Goal: Task Accomplishment & Management: Use online tool/utility

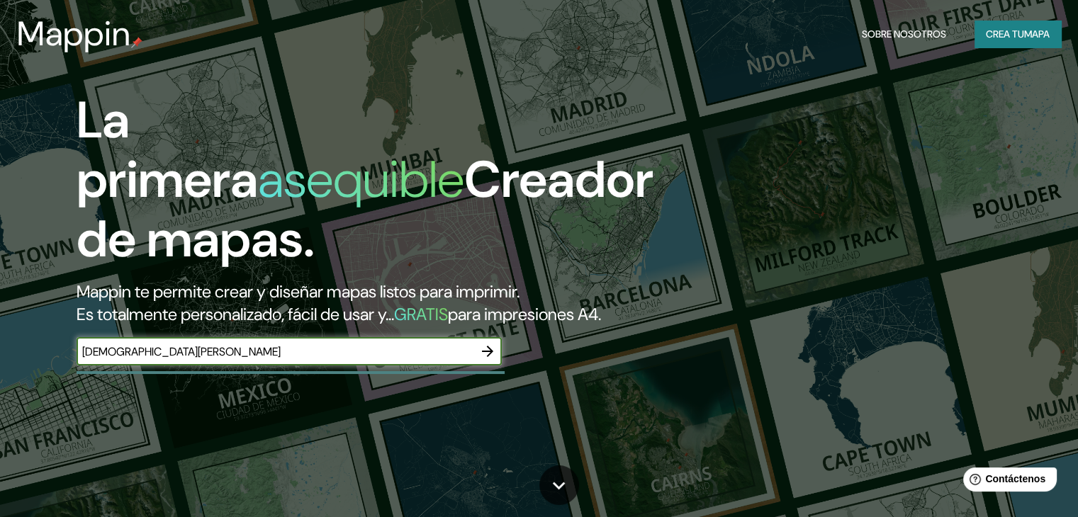
type input "[DEMOGRAPHIC_DATA][PERSON_NAME]"
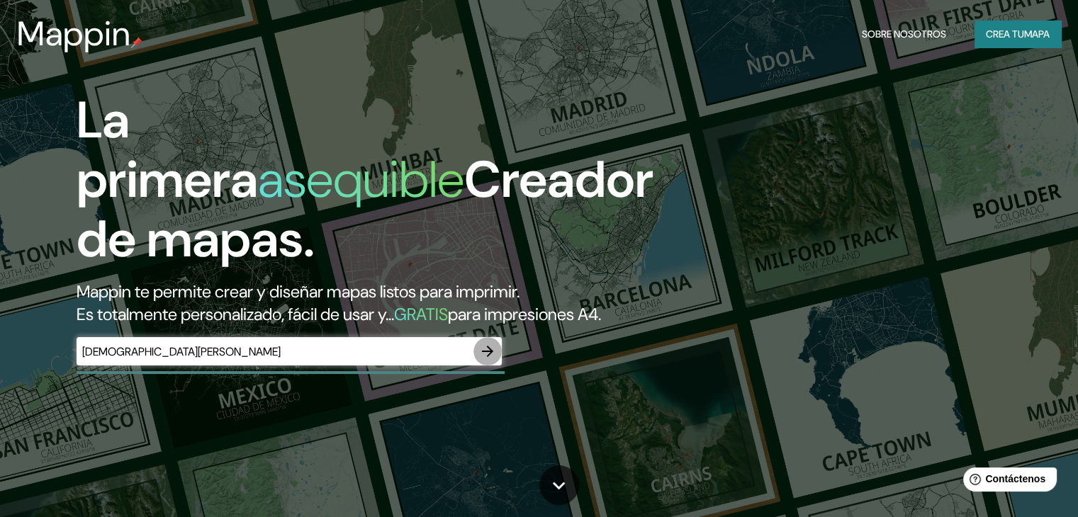
click at [486, 360] on icon "button" at bounding box center [487, 351] width 17 height 17
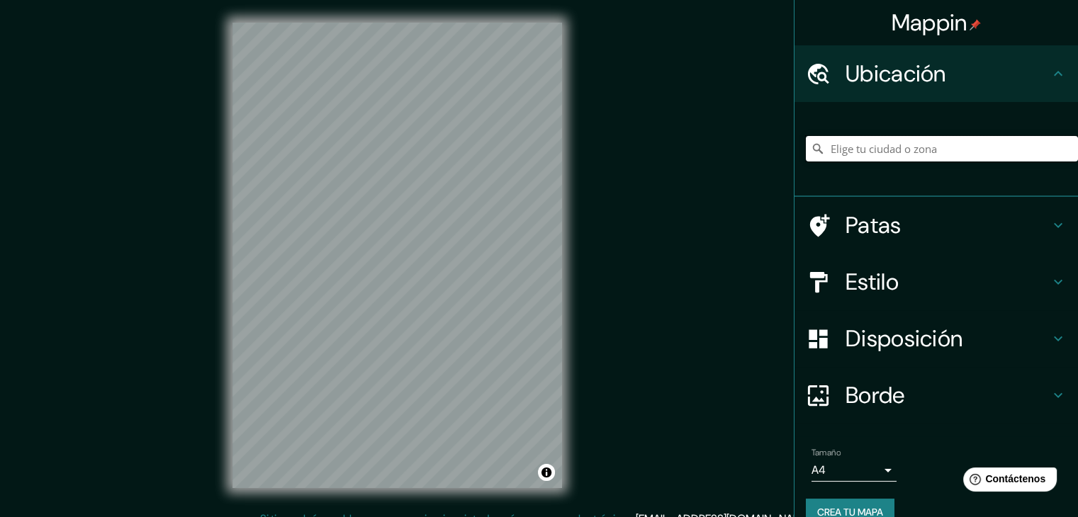
click at [877, 151] on input "Elige tu ciudad o zona" at bounding box center [942, 149] width 272 height 26
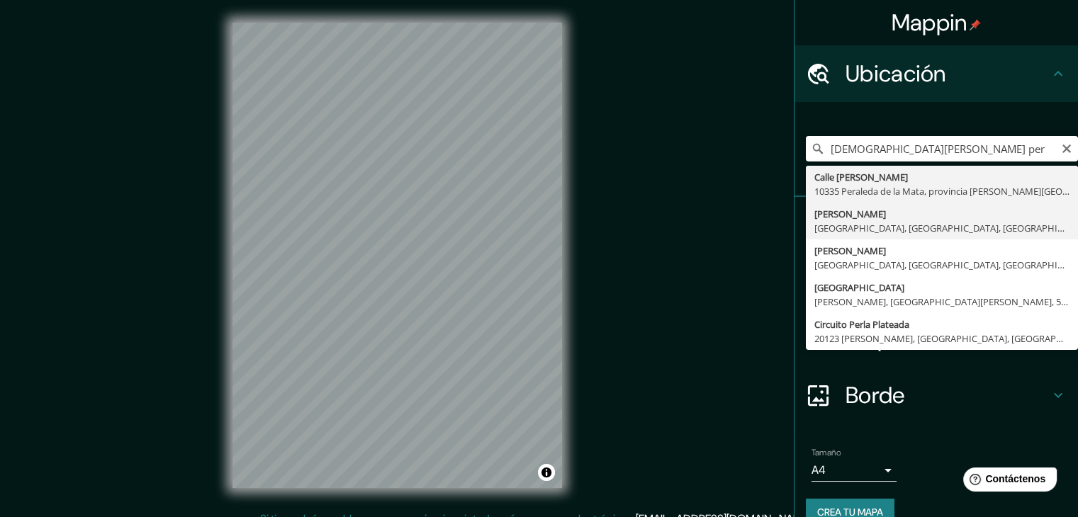
type input "[PERSON_NAME], [GEOGRAPHIC_DATA], [GEOGRAPHIC_DATA], [GEOGRAPHIC_DATA]"
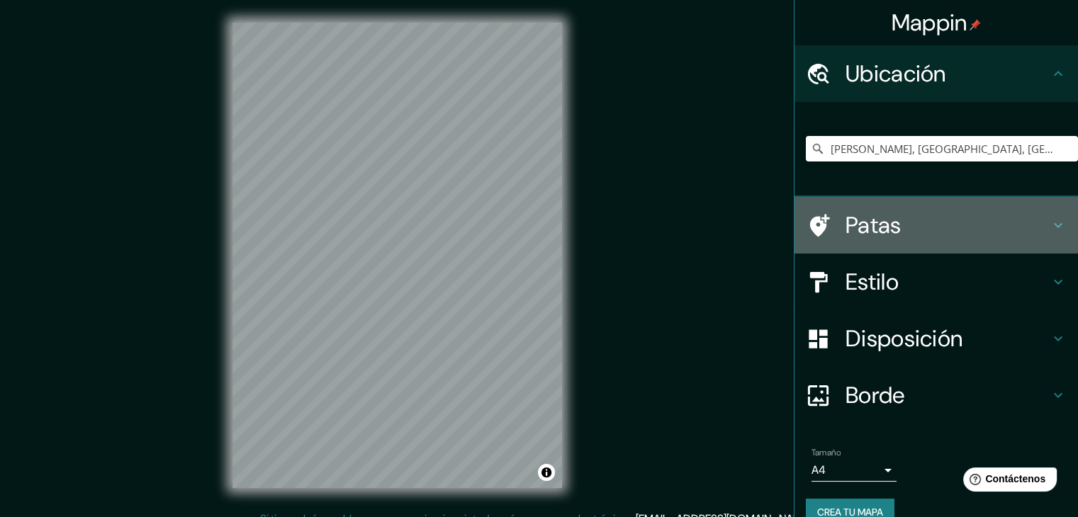
click at [876, 230] on font "Patas" at bounding box center [873, 225] width 56 height 30
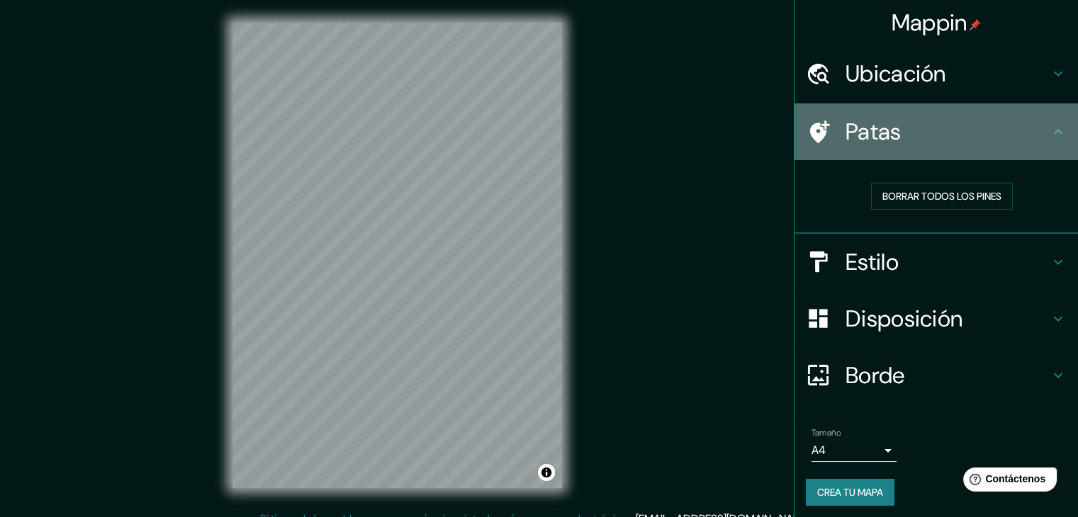
click at [921, 135] on h4 "Patas" at bounding box center [947, 132] width 204 height 28
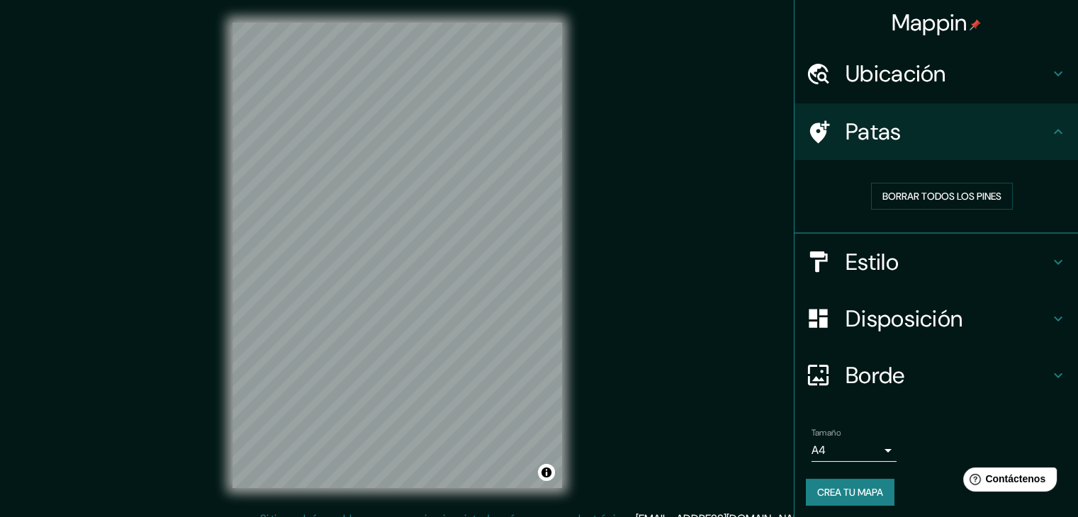
click at [1003, 140] on h4 "Patas" at bounding box center [947, 132] width 204 height 28
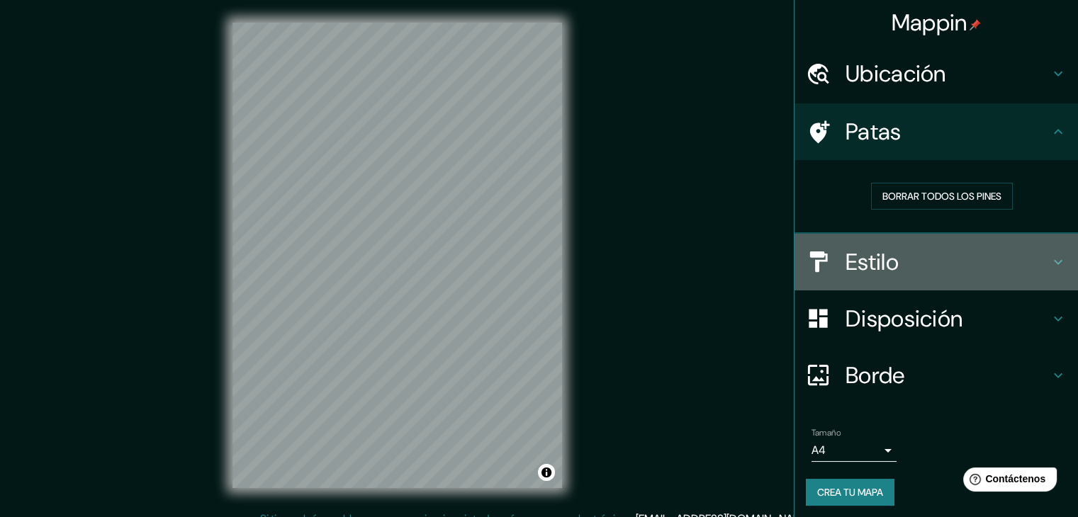
click at [978, 256] on h4 "Estilo" at bounding box center [947, 262] width 204 height 28
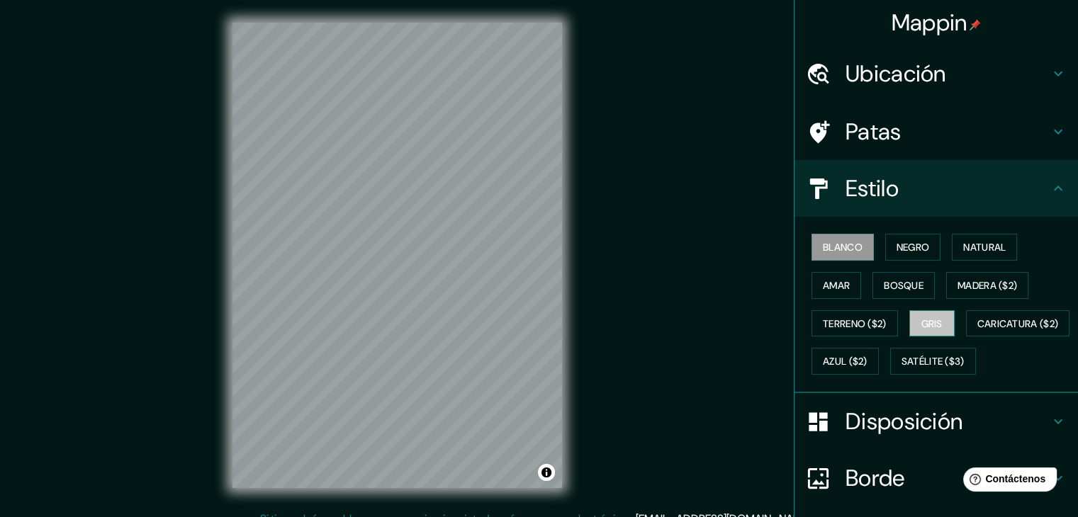
click at [924, 325] on font "Gris" at bounding box center [931, 323] width 21 height 13
click at [829, 321] on font "Terreno ($2)" at bounding box center [855, 323] width 64 height 13
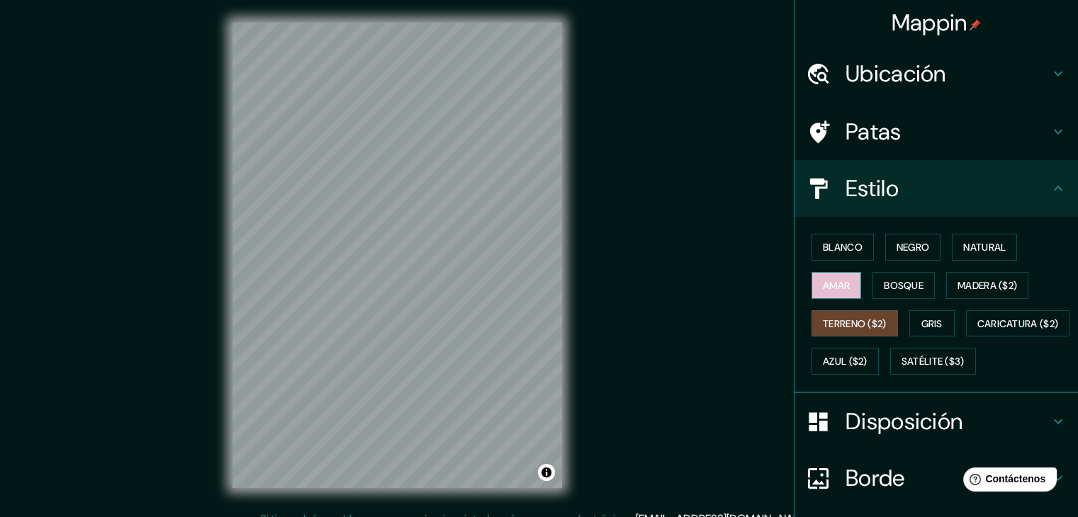
click at [834, 286] on font "Amar" at bounding box center [836, 285] width 27 height 13
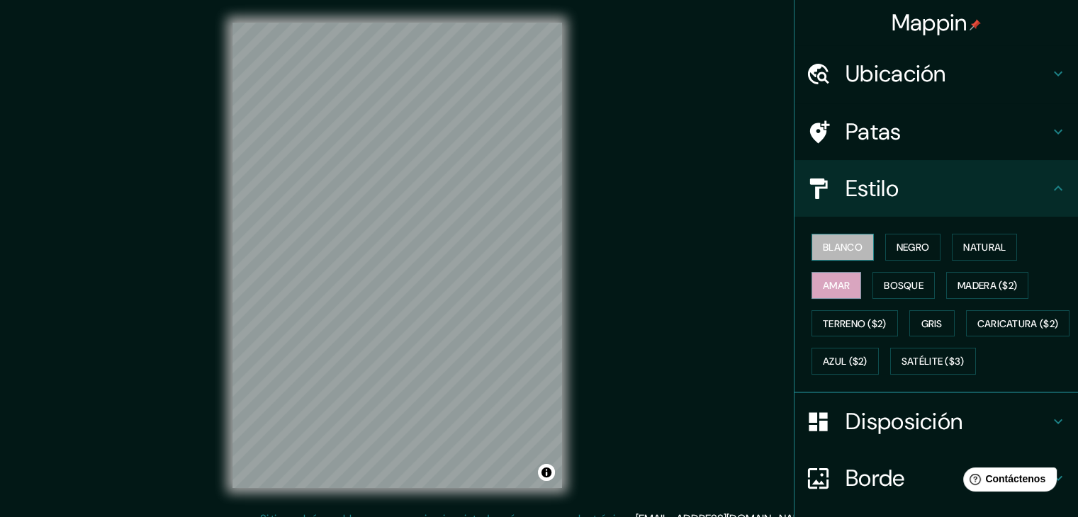
click at [830, 253] on font "Blanco" at bounding box center [843, 247] width 40 height 18
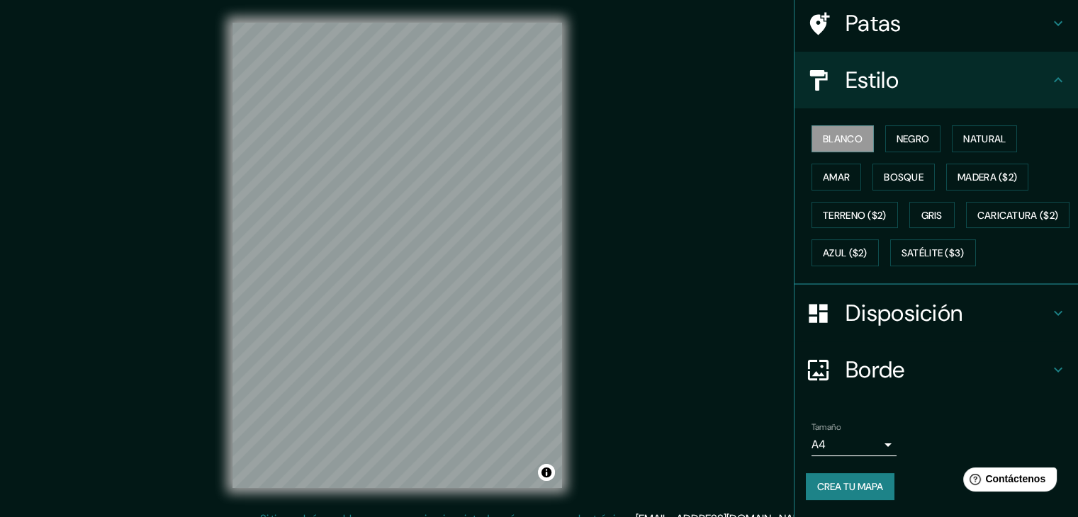
scroll to position [16, 0]
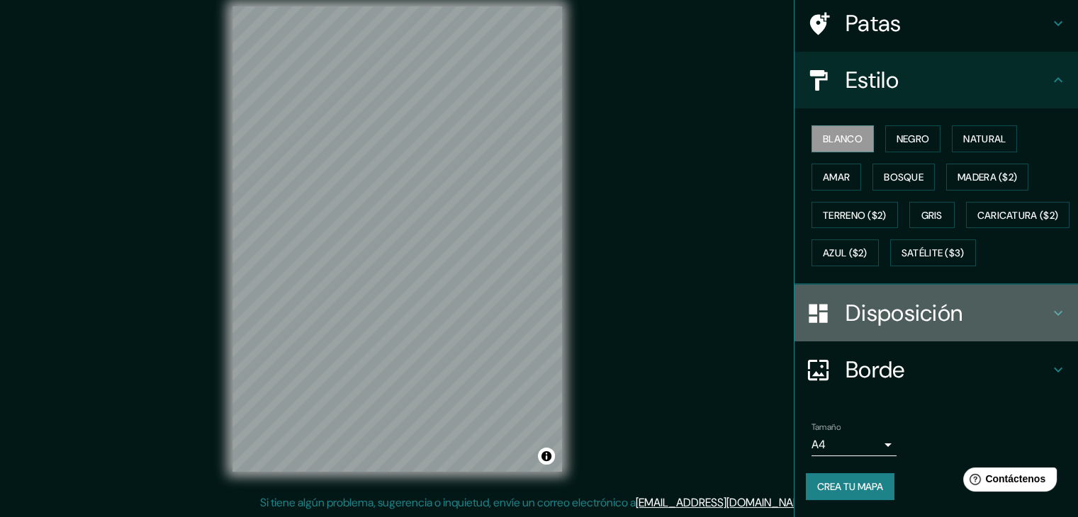
click at [894, 324] on font "Disposición" at bounding box center [903, 313] width 117 height 30
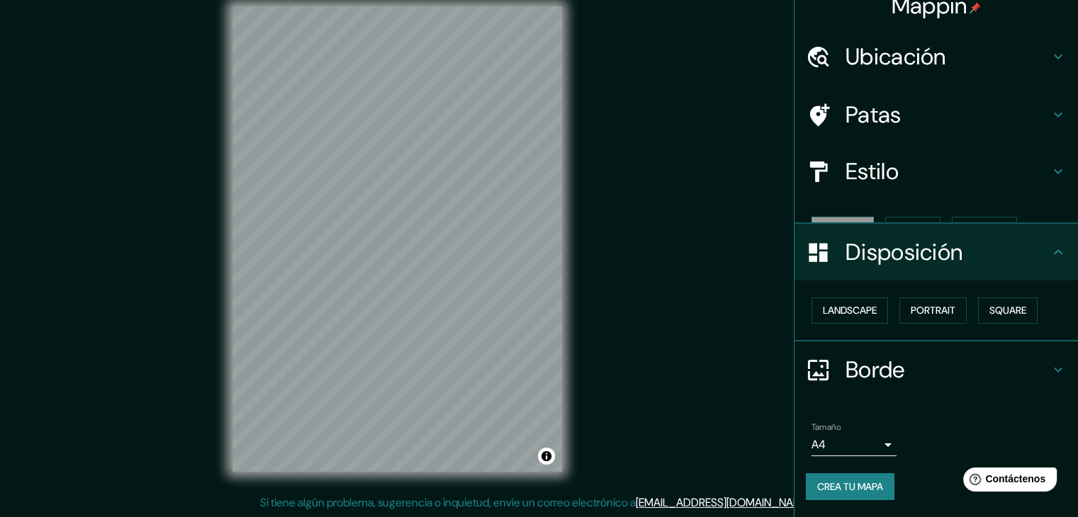
scroll to position [0, 0]
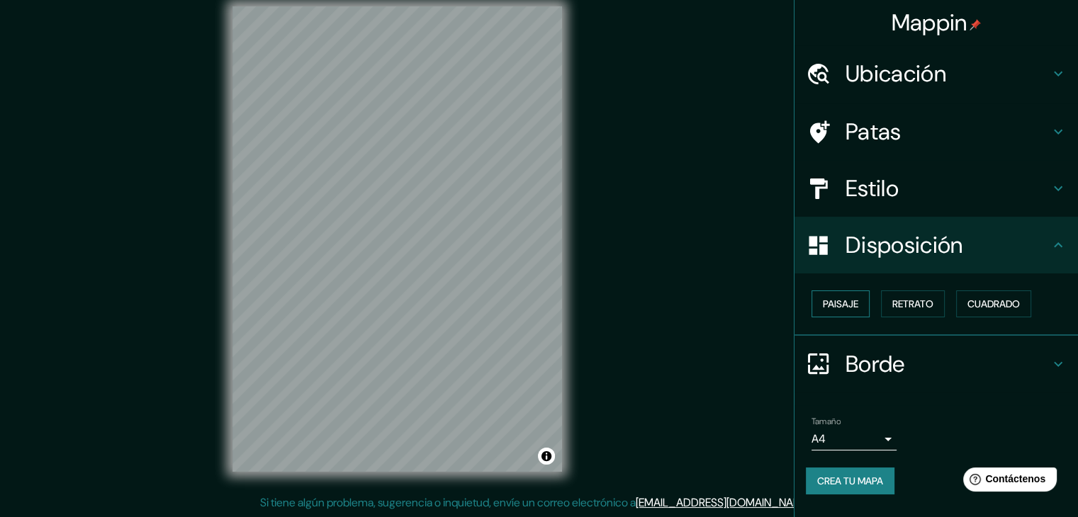
click at [857, 305] on font "Paisaje" at bounding box center [840, 304] width 35 height 13
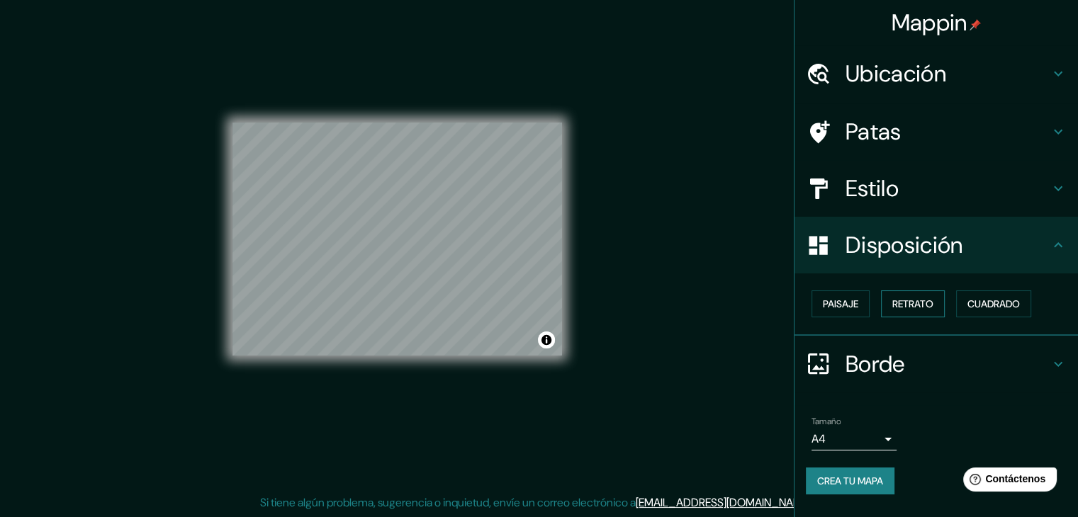
click at [933, 308] on font "Retrato" at bounding box center [912, 304] width 41 height 13
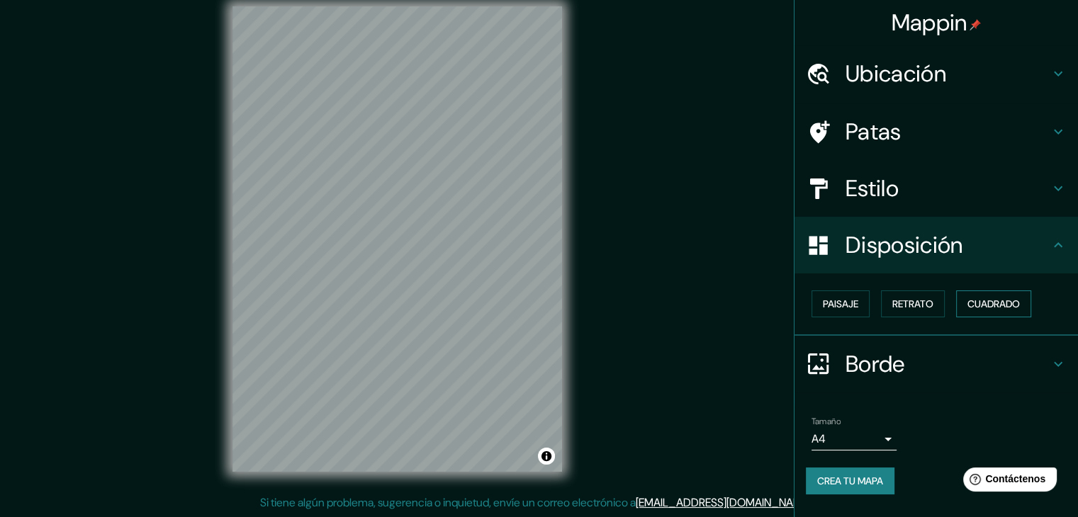
click at [976, 314] on button "Cuadrado" at bounding box center [993, 303] width 75 height 27
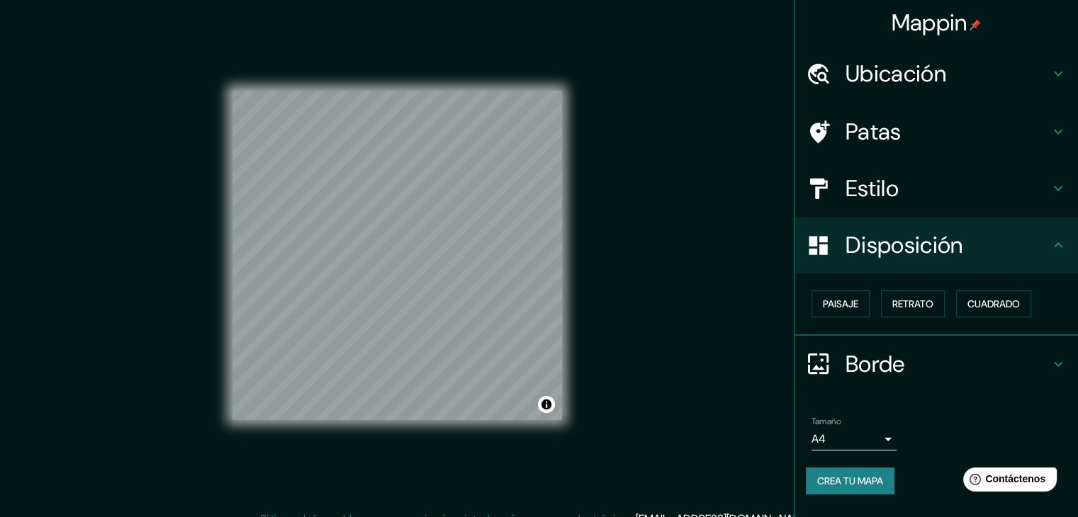
click at [866, 180] on font "Estilo" at bounding box center [871, 189] width 53 height 30
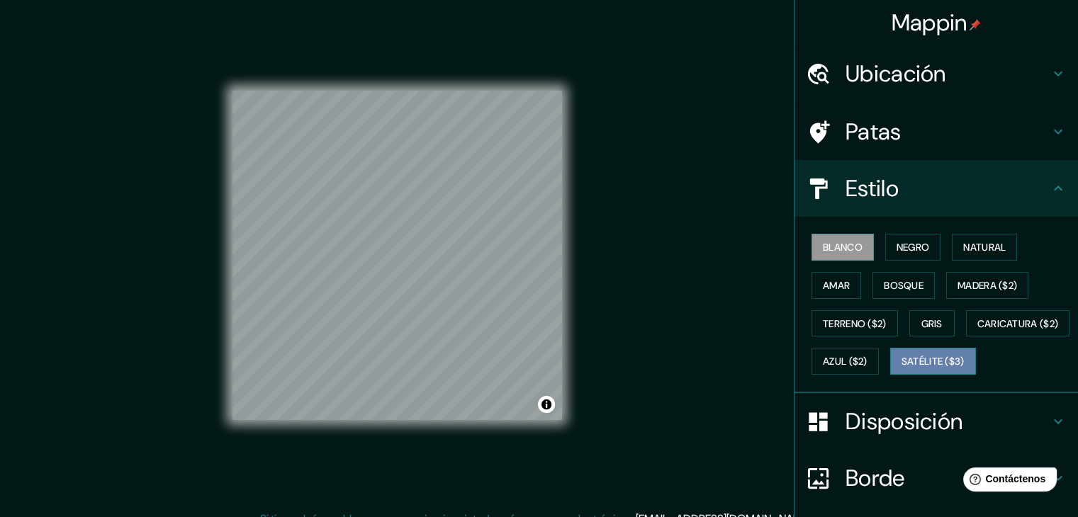
click at [901, 368] on font "Satélite ($3)" at bounding box center [932, 362] width 63 height 13
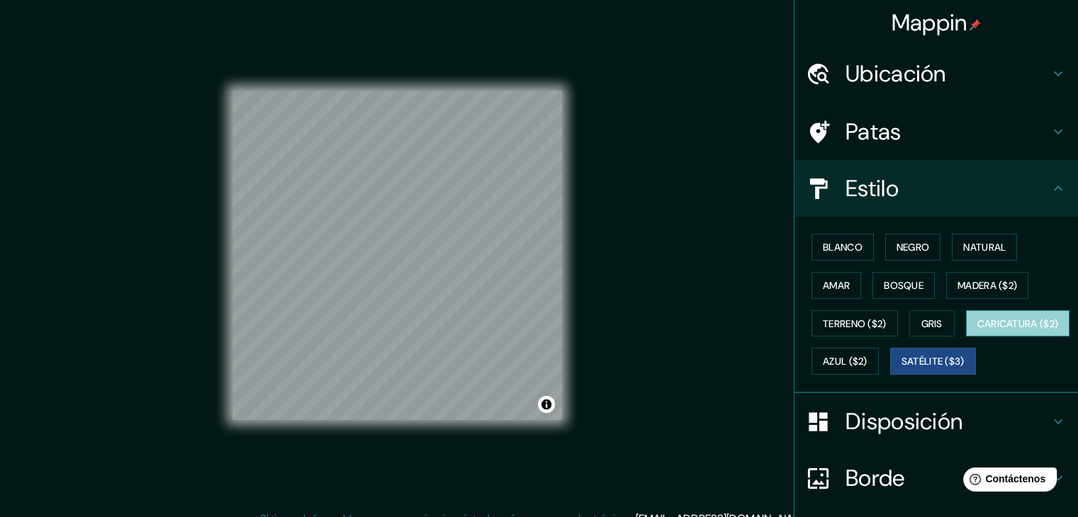
click at [977, 330] on font "Caricatura ($2)" at bounding box center [1017, 323] width 81 height 13
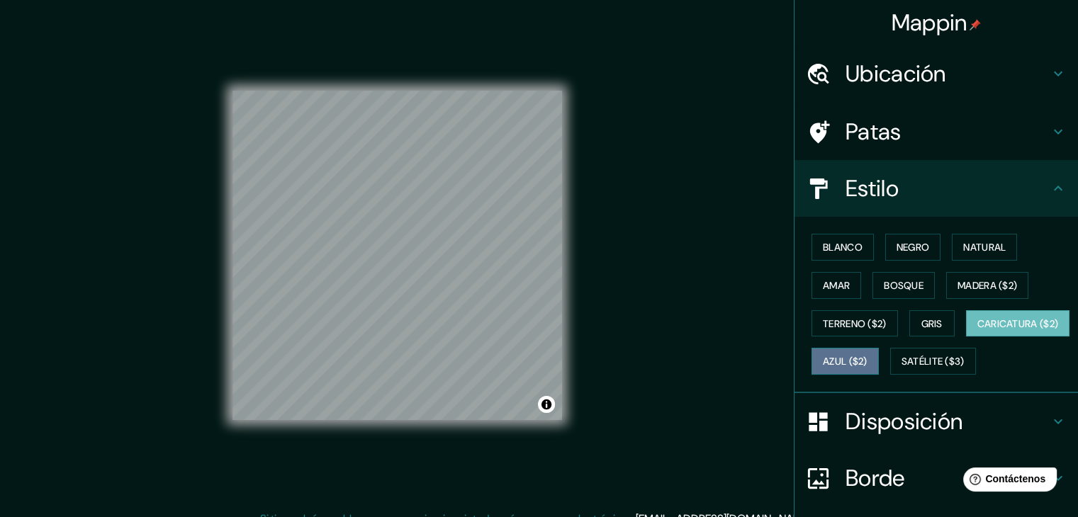
click at [867, 363] on font "Azul ($2)" at bounding box center [845, 362] width 45 height 13
click at [924, 335] on div "Blanco Negro Natural Amar Bosque Madera ($2) Terreno ($2) Gris Caricatura ($2) …" at bounding box center [942, 304] width 272 height 152
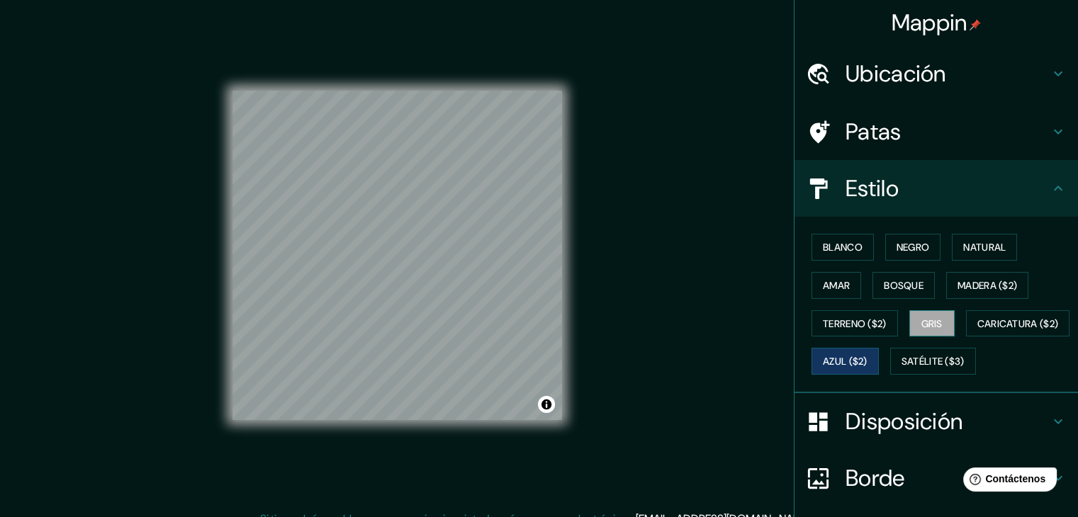
click at [921, 324] on font "Gris" at bounding box center [931, 323] width 21 height 13
drag, startPoint x: 391, startPoint y: 263, endPoint x: 411, endPoint y: 277, distance: 24.4
click at [411, 277] on div at bounding box center [410, 279] width 11 height 11
click at [412, 278] on div at bounding box center [410, 280] width 11 height 11
click at [538, 401] on button "Activar o desactivar atribución" at bounding box center [546, 404] width 17 height 17
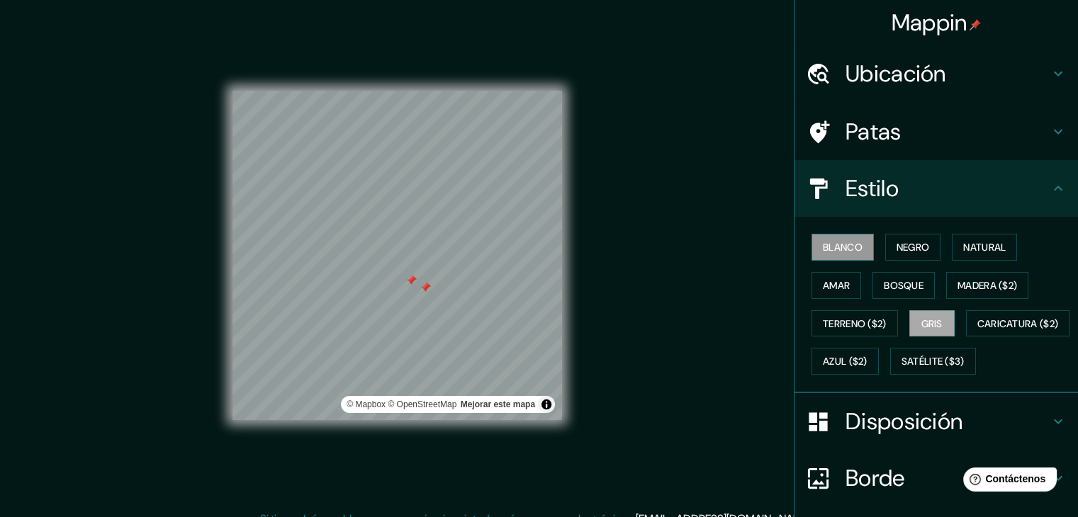
click at [844, 248] on font "Blanco" at bounding box center [843, 247] width 40 height 13
click at [866, 174] on font "Estilo" at bounding box center [871, 189] width 53 height 30
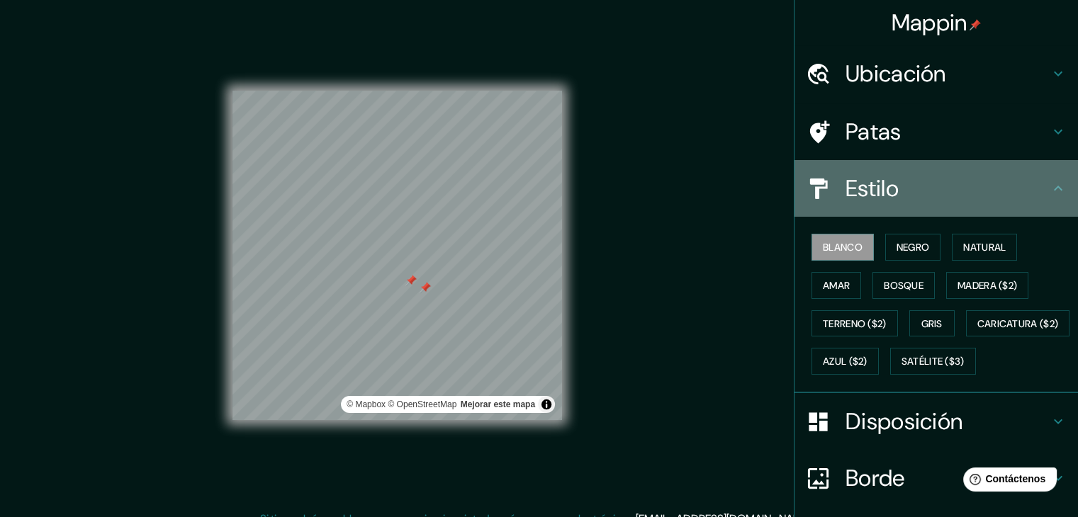
click at [866, 174] on font "Estilo" at bounding box center [871, 189] width 53 height 30
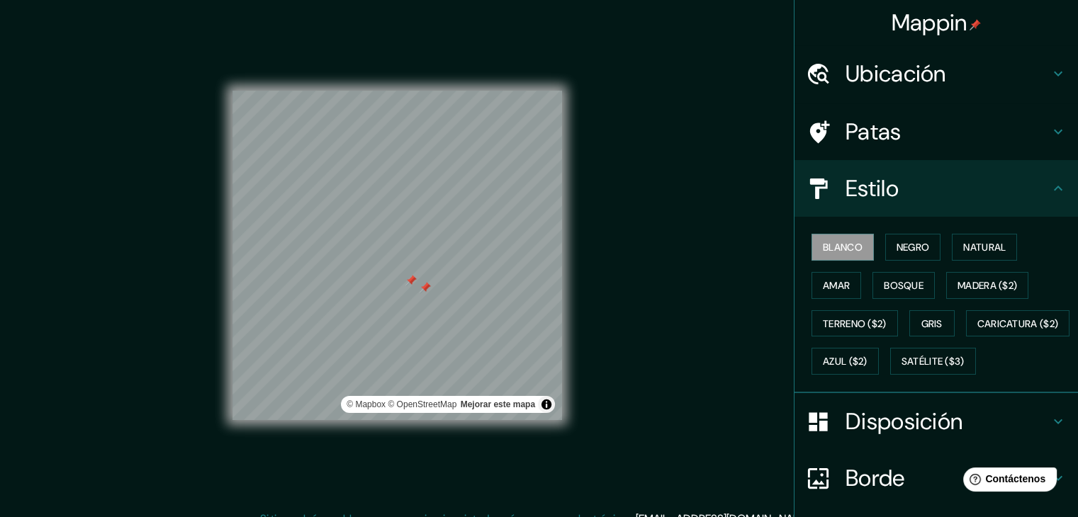
click at [866, 174] on font "Estilo" at bounding box center [871, 189] width 53 height 30
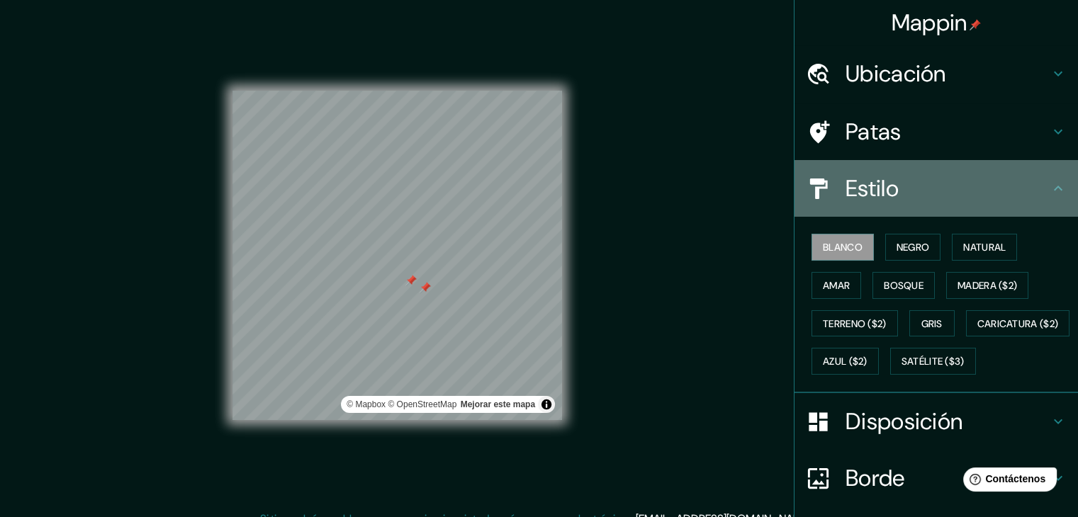
click at [866, 174] on font "Estilo" at bounding box center [871, 189] width 53 height 30
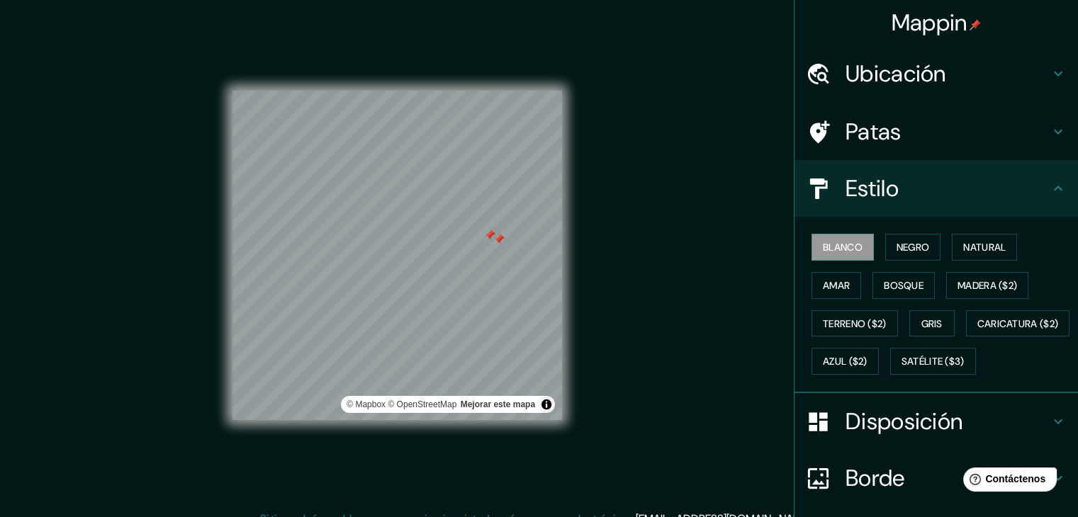
click at [490, 264] on div "© Mapbox © OpenStreetMap Mejorar este mapa" at bounding box center [397, 255] width 375 height 511
